Goal: Task Accomplishment & Management: Use online tool/utility

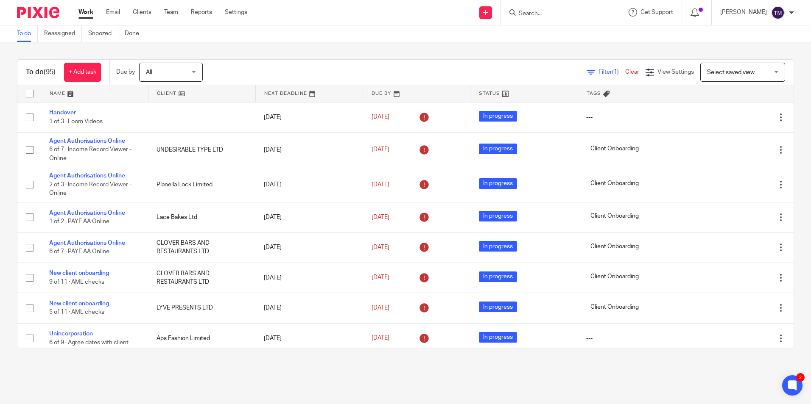
click at [549, 9] on form at bounding box center [563, 12] width 90 height 11
click at [548, 14] on input "Search" at bounding box center [556, 14] width 76 height 8
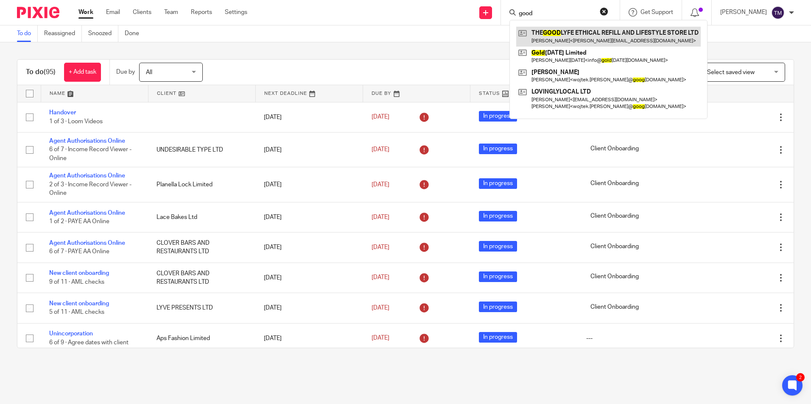
type input "good"
click at [585, 37] on link at bounding box center [608, 37] width 184 height 20
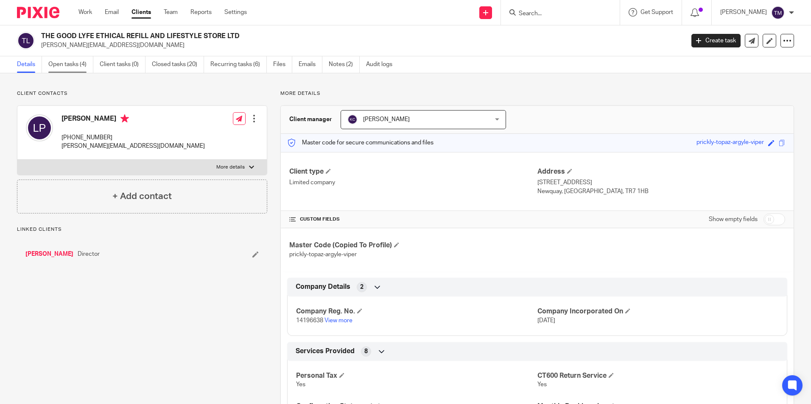
click at [54, 61] on link "Open tasks (4)" at bounding box center [70, 64] width 45 height 17
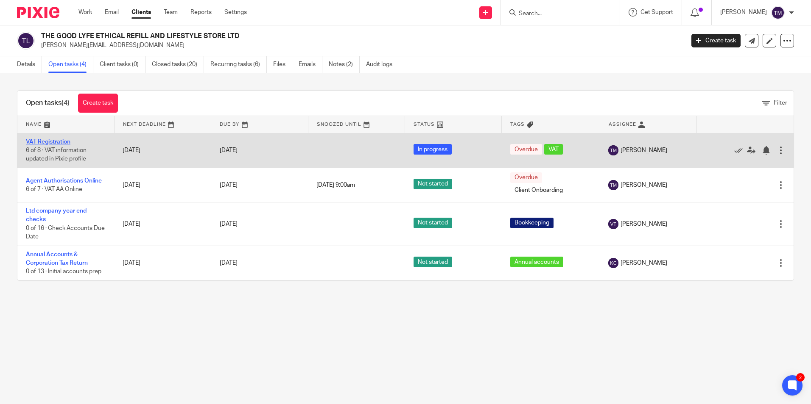
click at [60, 140] on link "VAT Registration" at bounding box center [48, 142] width 45 height 6
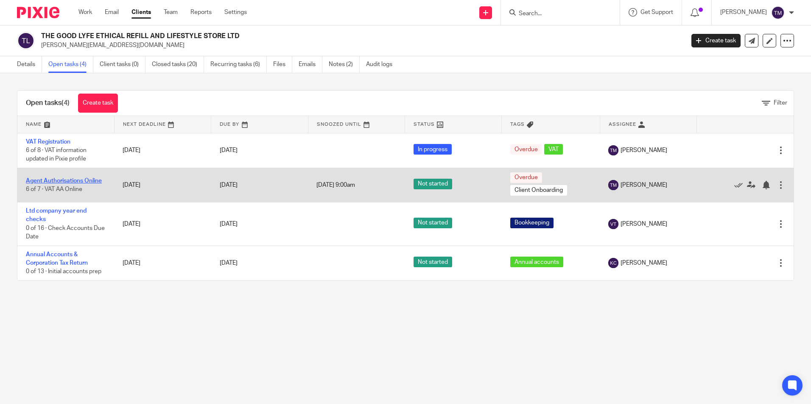
click at [95, 182] on link "Agent Authorisations Online" at bounding box center [64, 181] width 76 height 6
